Goal: Task Accomplishment & Management: Manage account settings

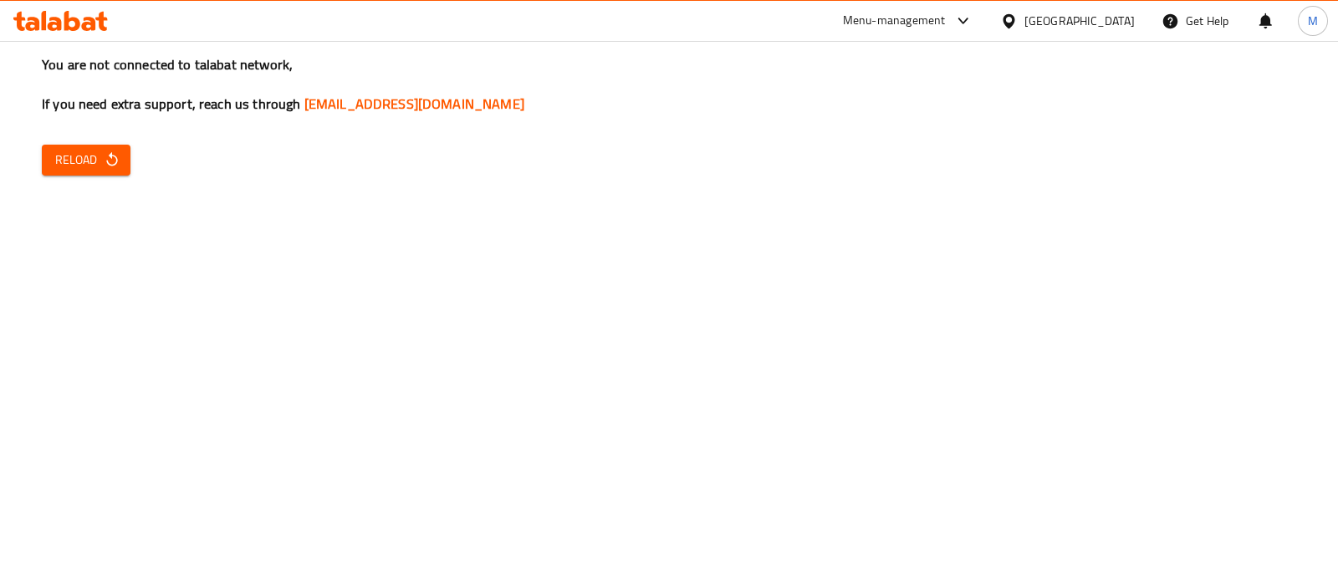
click at [59, 21] on icon at bounding box center [55, 24] width 14 height 14
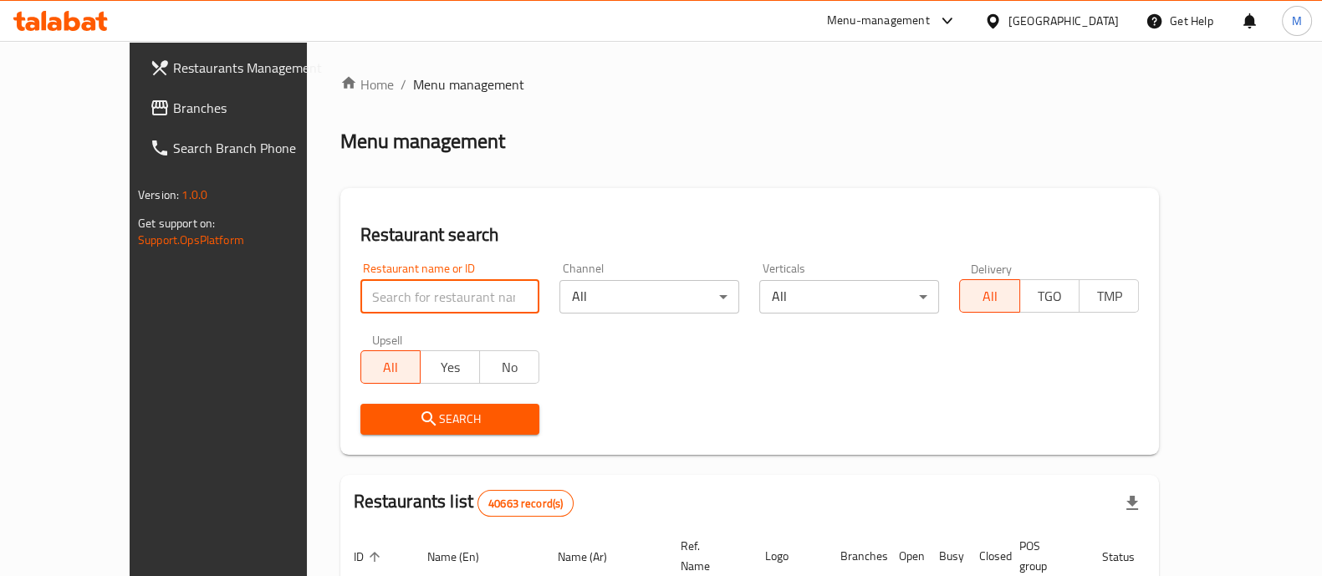
click at [408, 292] on input "search" at bounding box center [450, 296] width 180 height 33
type input "h"
click button "Search" at bounding box center [450, 419] width 180 height 31
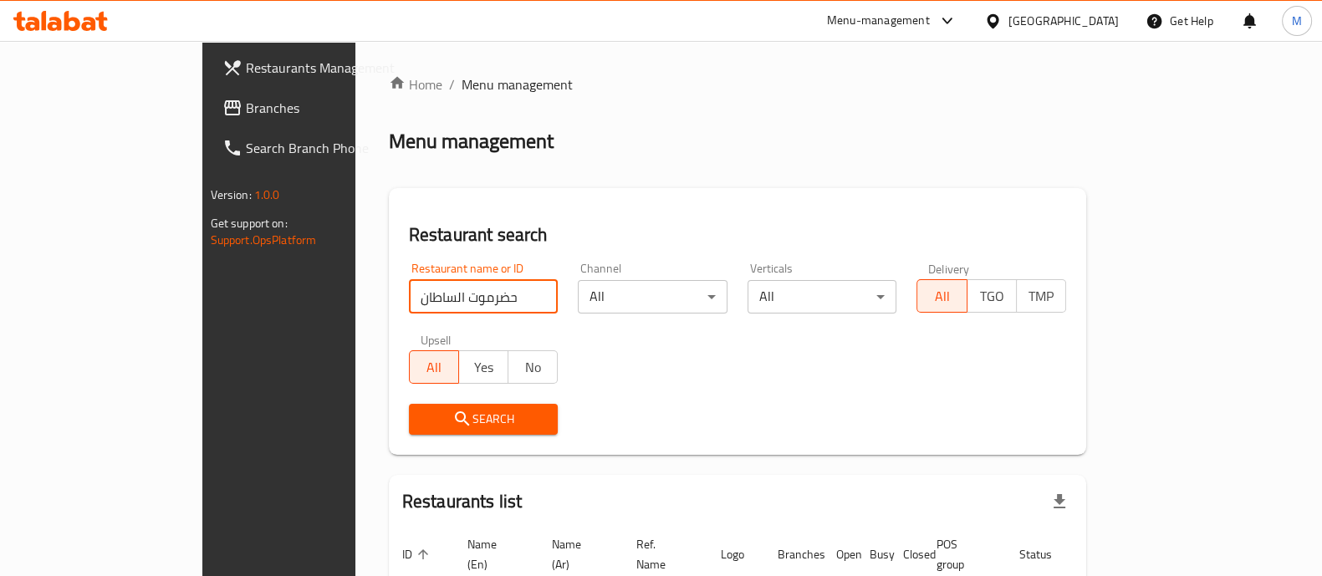
scroll to position [106, 0]
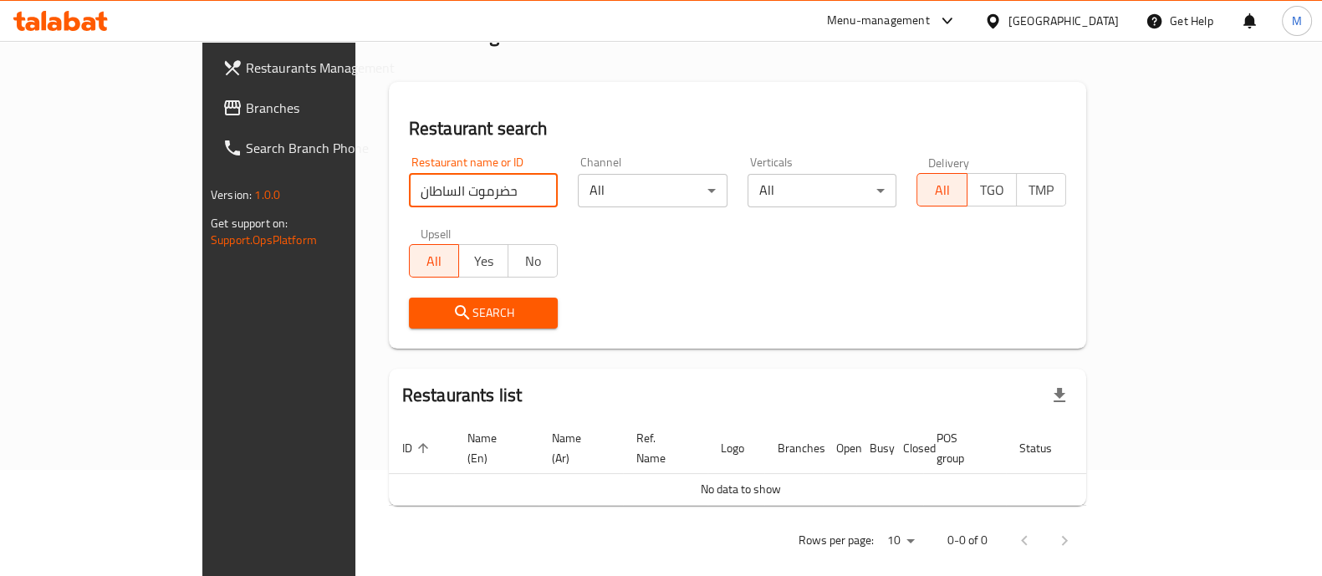
click at [409, 194] on input "حضرموت الساطان" at bounding box center [484, 190] width 150 height 33
type input "حضرموت السلطان"
click button "Search" at bounding box center [484, 313] width 150 height 31
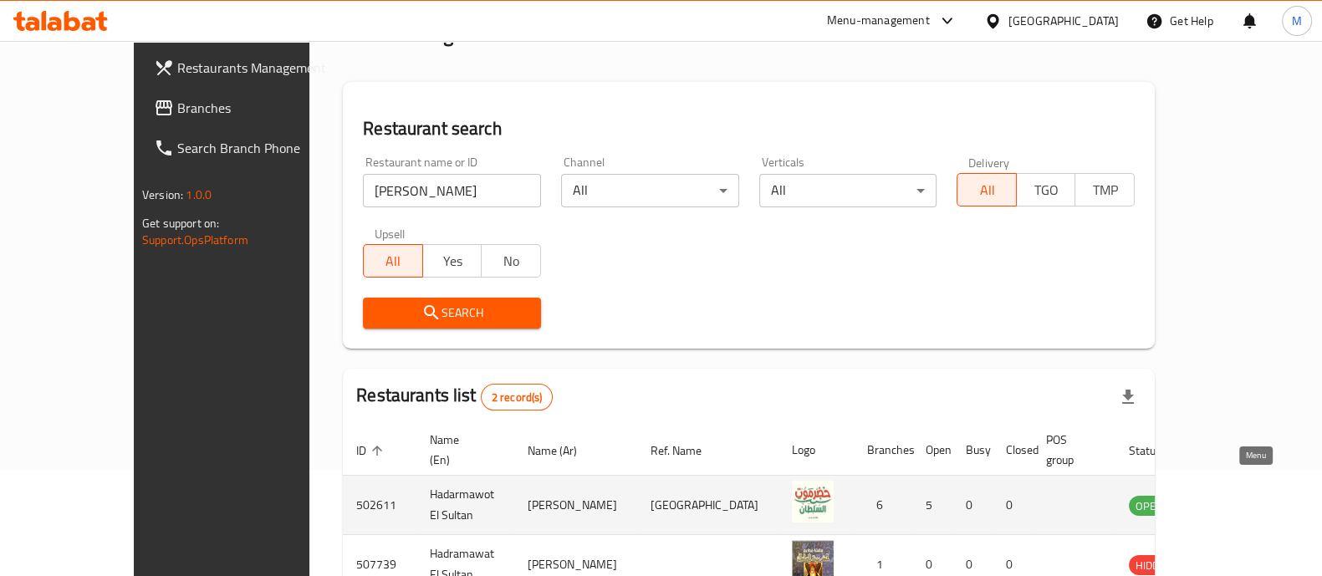
click at [1236, 495] on icon "enhanced table" at bounding box center [1226, 505] width 20 height 20
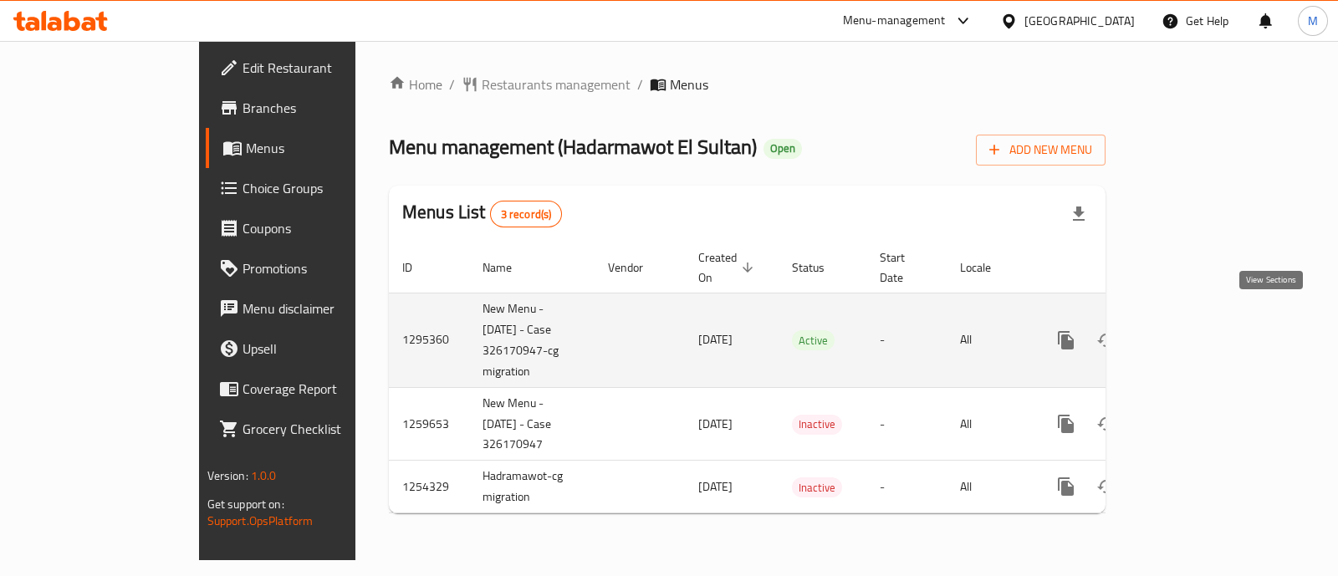
click at [1196, 330] on icon "enhanced table" at bounding box center [1186, 340] width 20 height 20
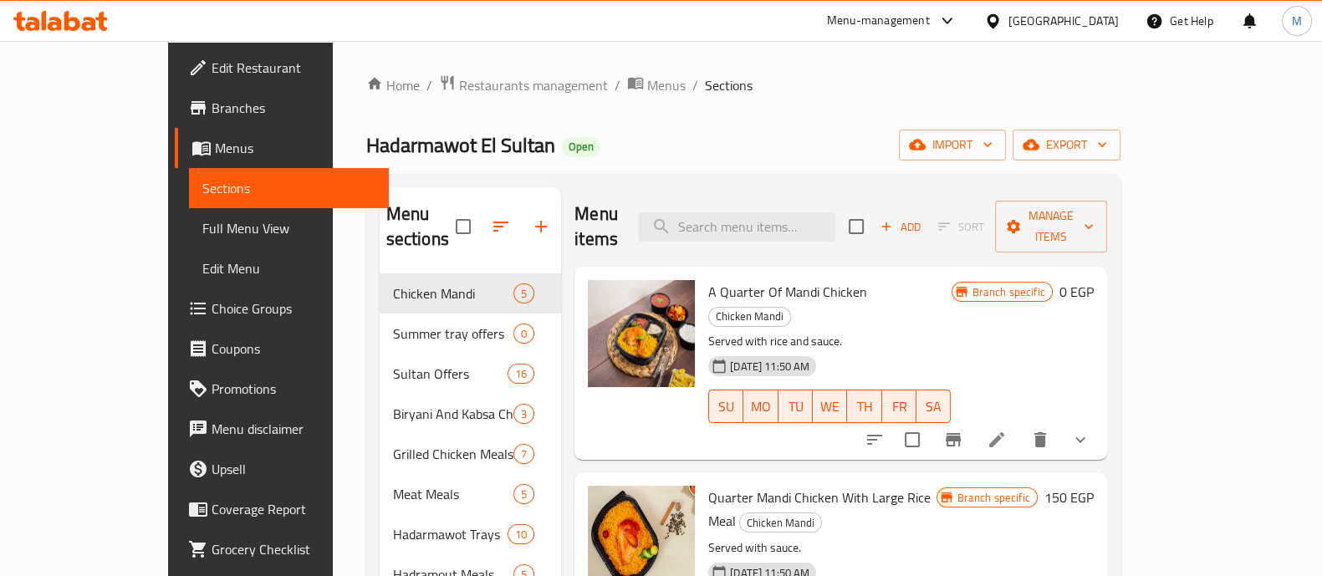
click at [62, 19] on icon at bounding box center [60, 21] width 94 height 20
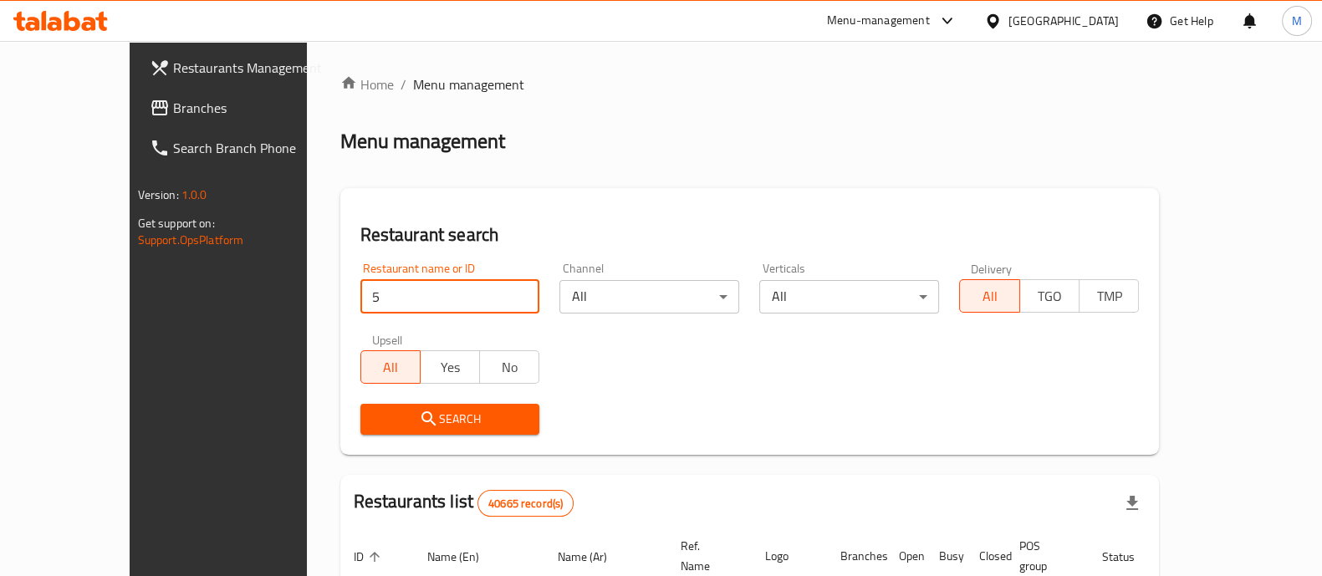
click at [417, 294] on input "5" at bounding box center [450, 296] width 180 height 33
type input "5 roosters"
click button "Search" at bounding box center [450, 419] width 180 height 31
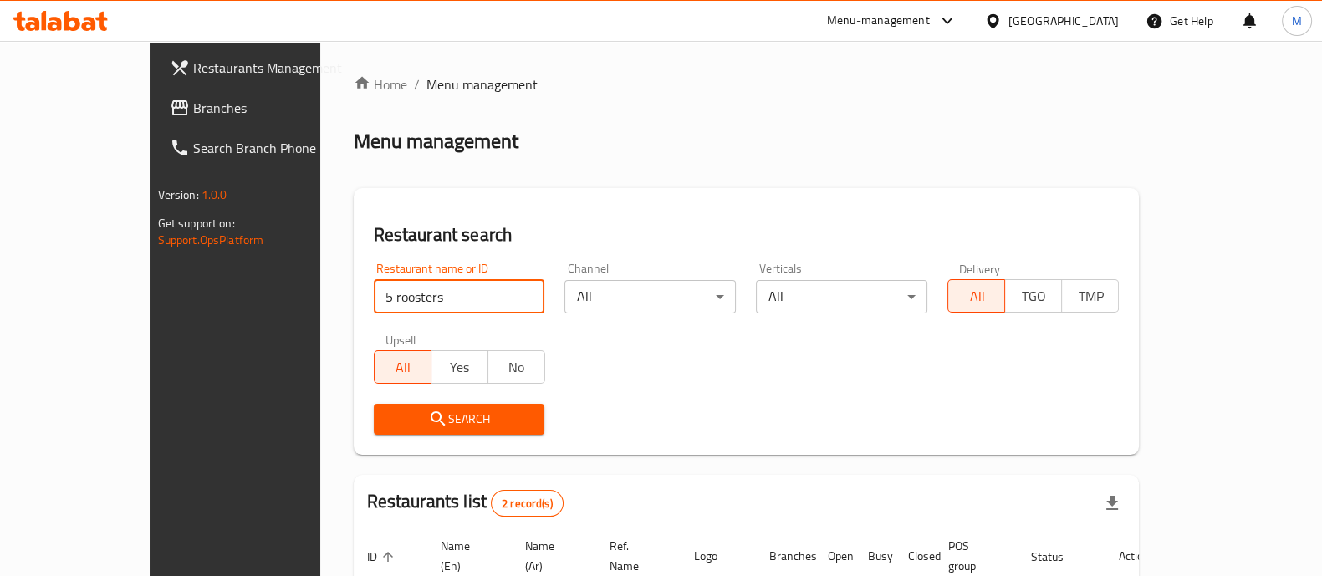
scroll to position [196, 0]
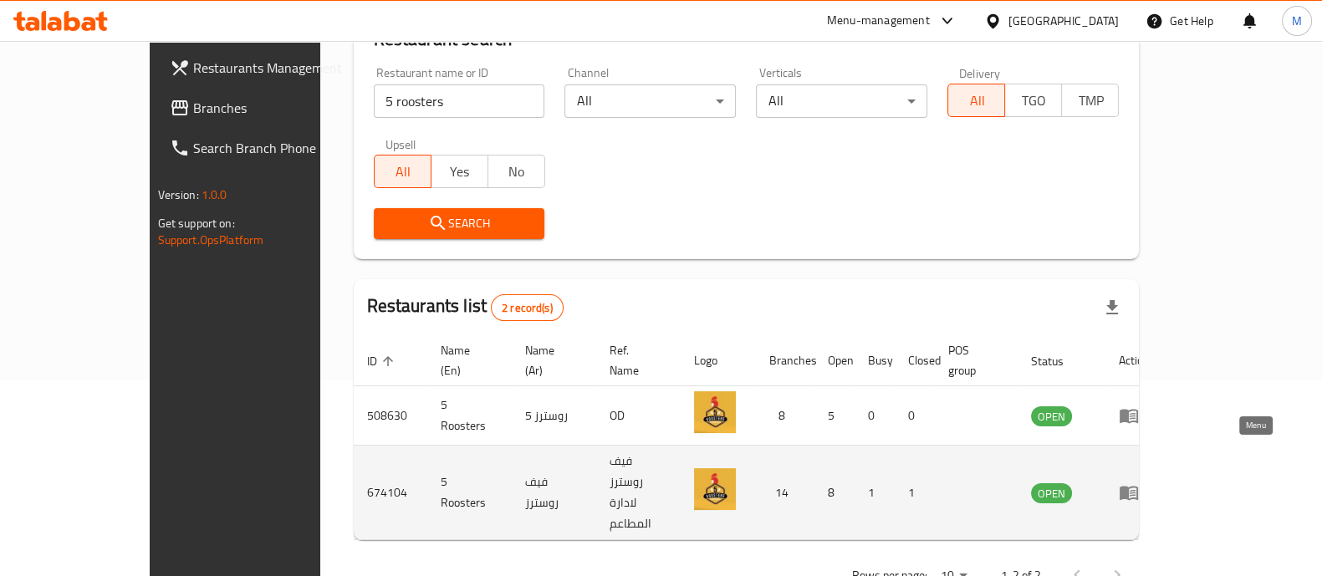
click at [1139, 482] on icon "enhanced table" at bounding box center [1129, 492] width 20 height 20
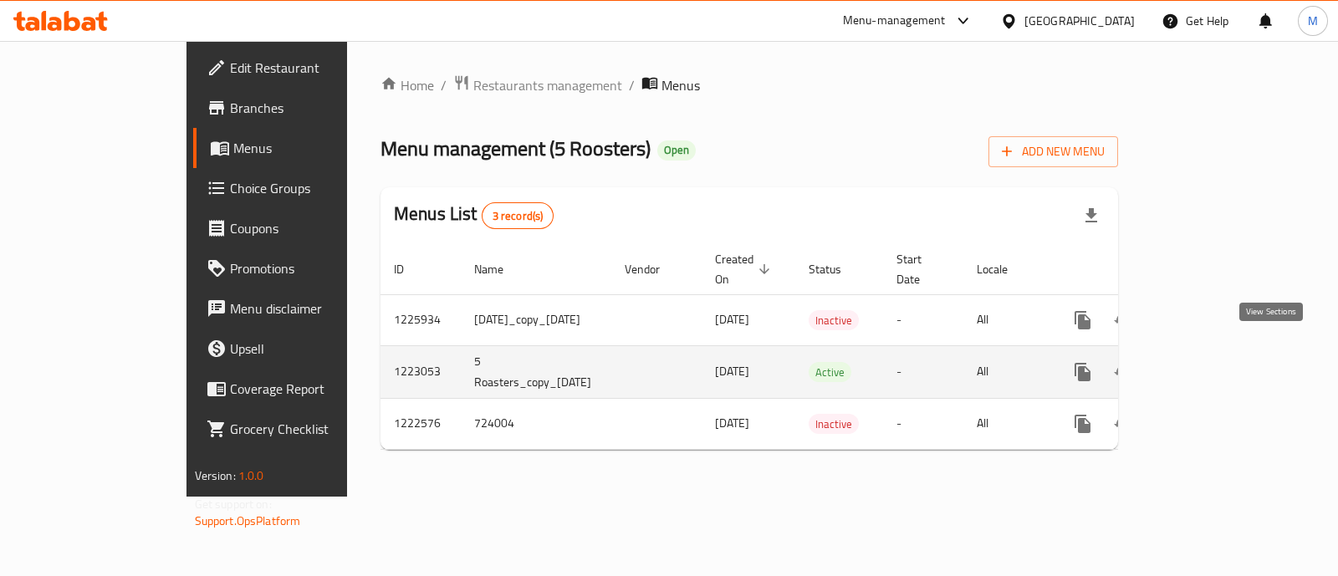
click at [1213, 362] on icon "enhanced table" at bounding box center [1203, 372] width 20 height 20
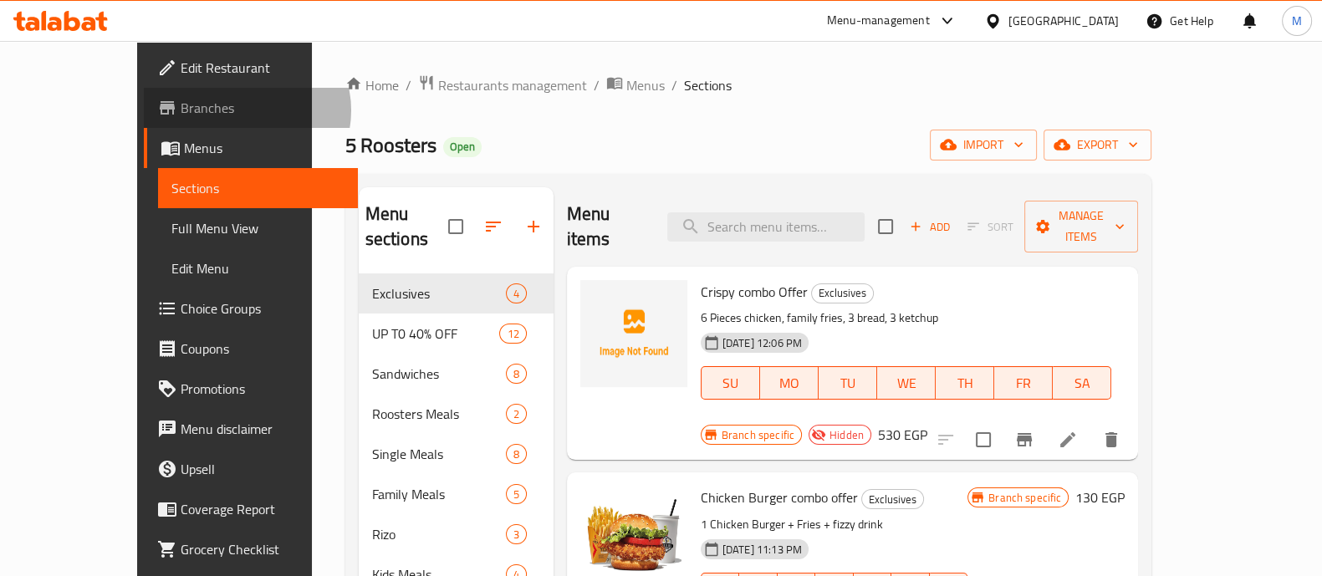
click at [181, 110] on span "Branches" at bounding box center [263, 108] width 164 height 20
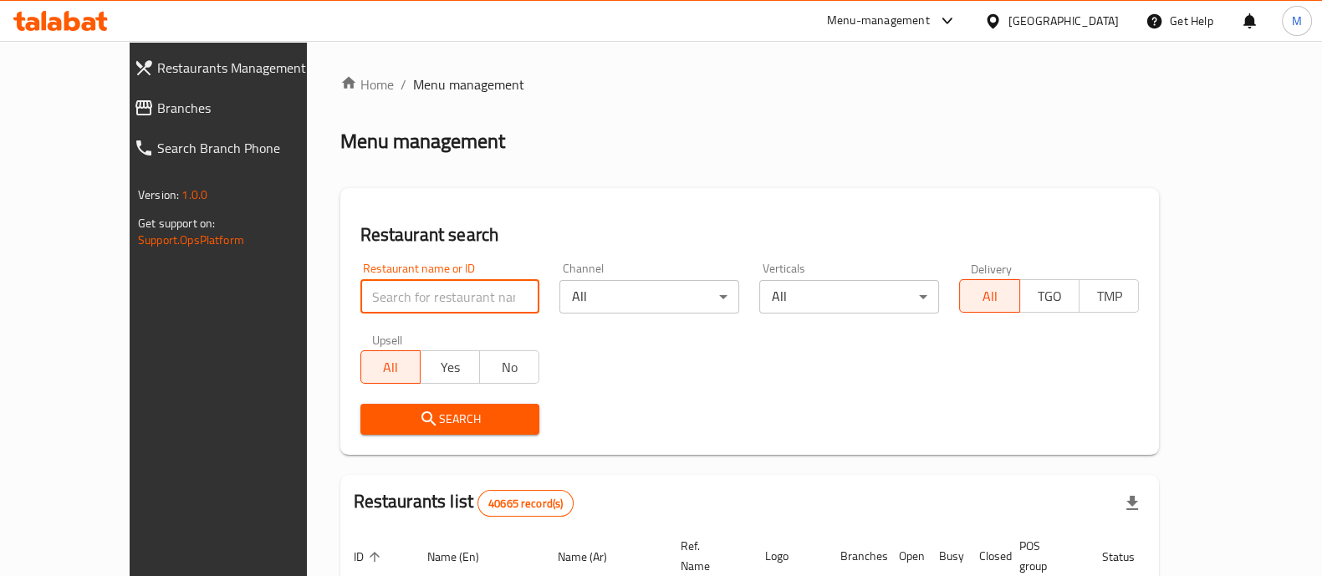
click at [405, 290] on input "search" at bounding box center [450, 296] width 180 height 33
type input "country hills"
click button "Search" at bounding box center [450, 419] width 180 height 31
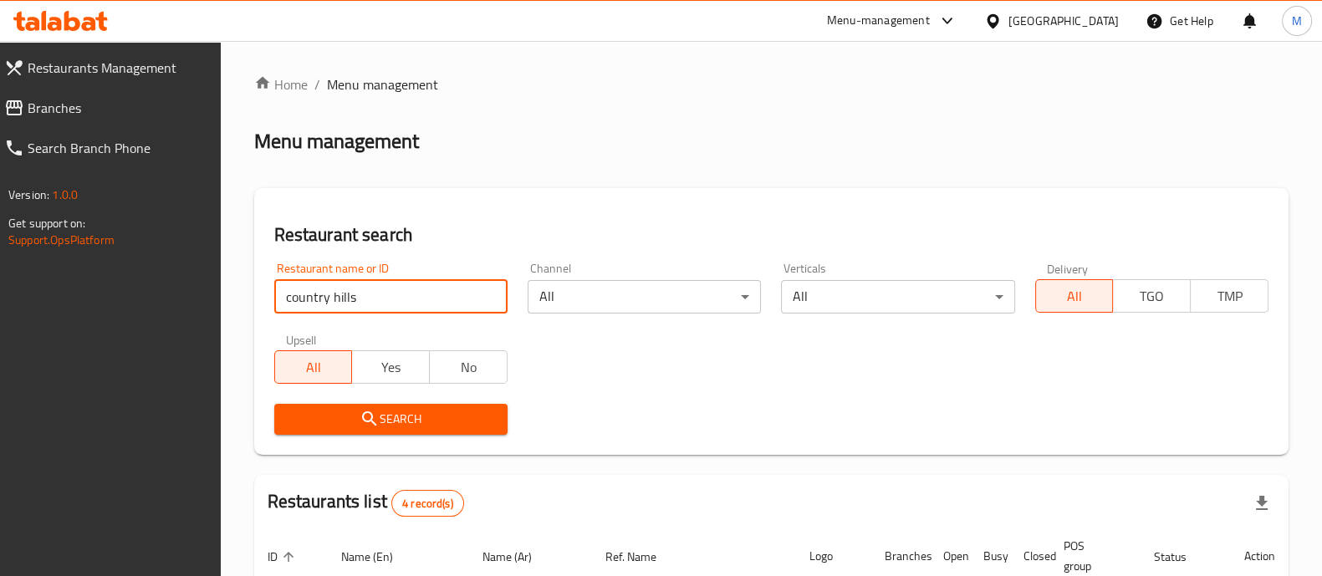
scroll to position [334, 0]
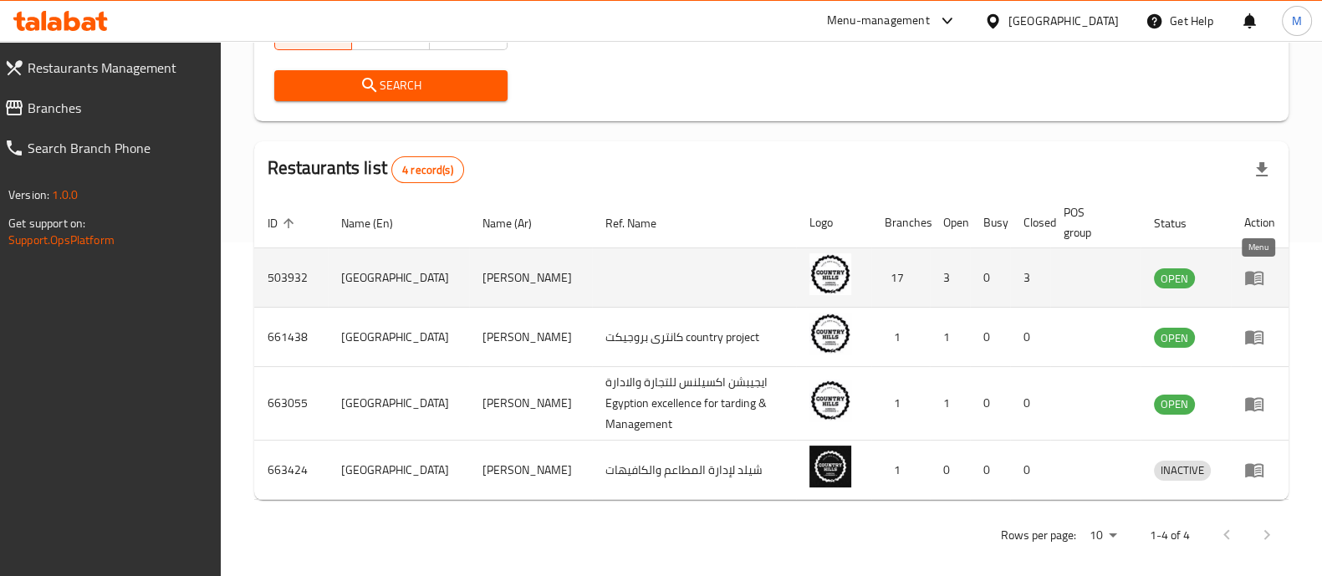
click at [1255, 273] on icon "enhanced table" at bounding box center [1254, 278] width 20 height 20
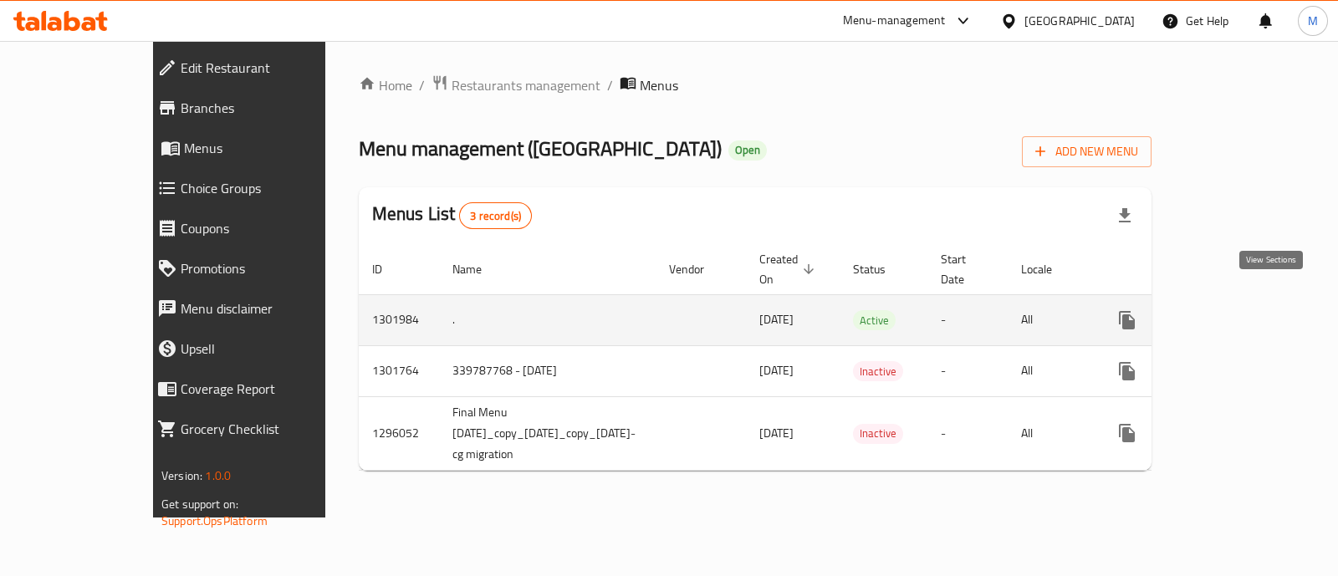
click at [1255, 313] on icon "enhanced table" at bounding box center [1247, 320] width 15 height 15
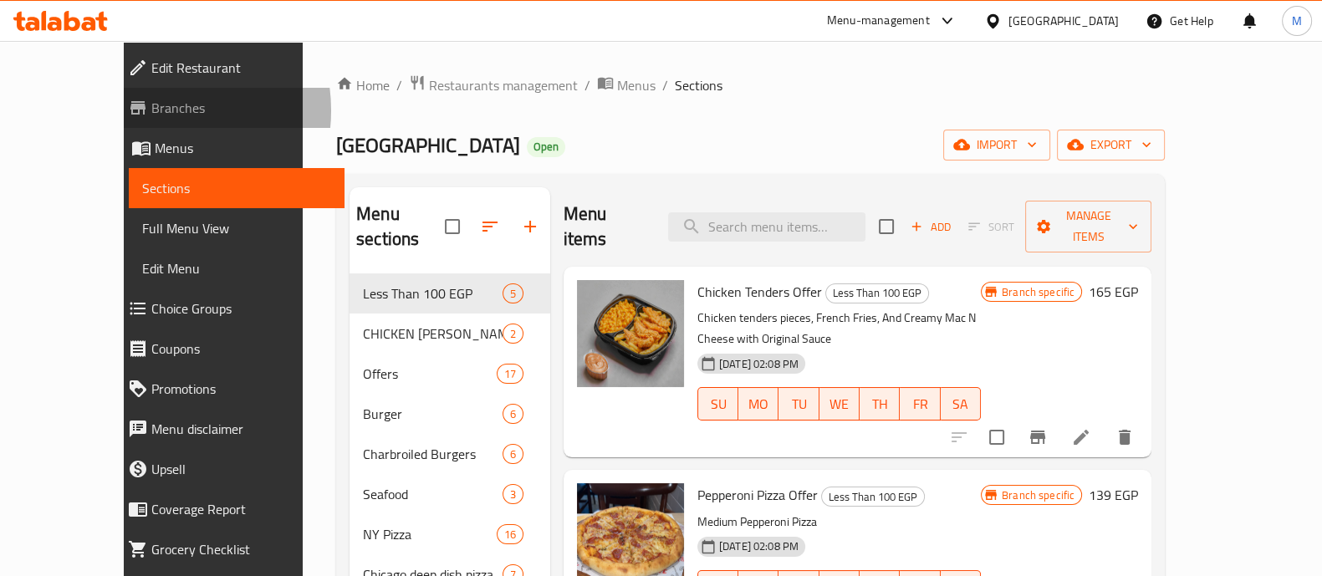
click at [151, 110] on span "Branches" at bounding box center [241, 108] width 180 height 20
